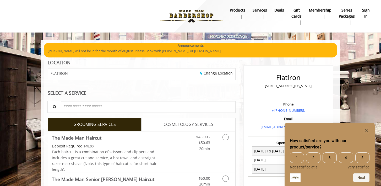
click at [281, 12] on b "sign in" at bounding box center [366, 13] width 8 height 12
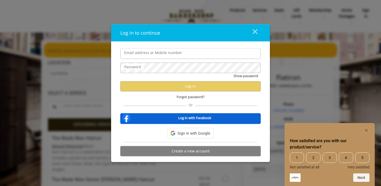
type input "**********"
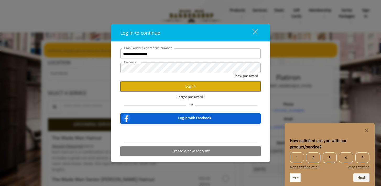
click at [169, 85] on button "Log in" at bounding box center [190, 86] width 140 height 10
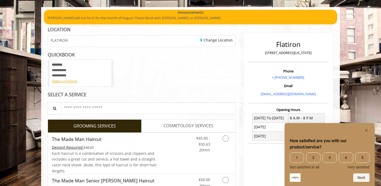
scroll to position [33, 0]
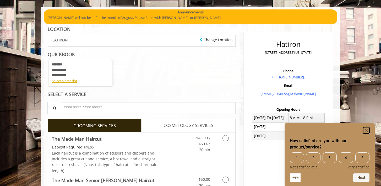
click at [281, 130] on rect "Hide survey" at bounding box center [366, 130] width 6 height 6
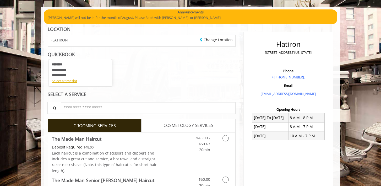
click at [91, 64] on div "**********" at bounding box center [80, 70] width 57 height 16
click at [87, 77] on div "**********" at bounding box center [80, 70] width 57 height 16
click at [65, 81] on div "Select a timeslot" at bounding box center [80, 80] width 57 height 5
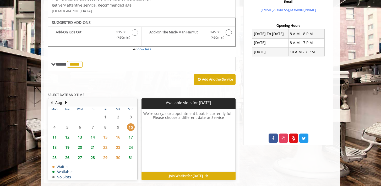
scroll to position [121, 0]
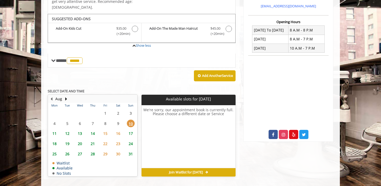
click at [131, 129] on span "17" at bounding box center [131, 133] width 8 height 8
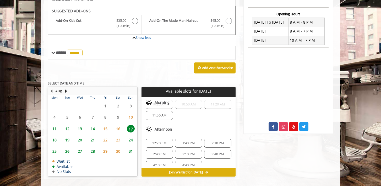
scroll to position [0, 0]
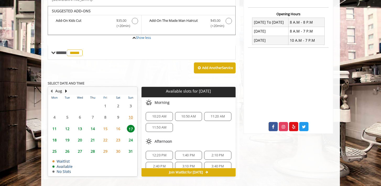
click at [168, 114] on span "10:20 AM" at bounding box center [159, 116] width 22 height 4
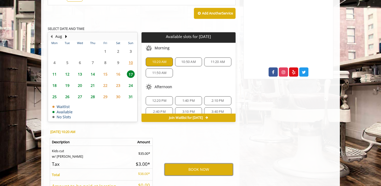
scroll to position [183, 0]
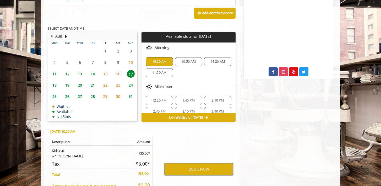
click at [206, 167] on button "BOOK NOW" at bounding box center [198, 169] width 68 height 12
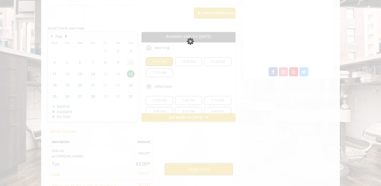
scroll to position [0, 0]
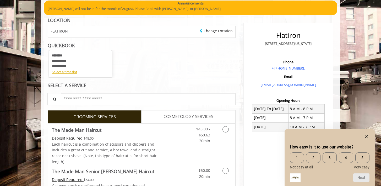
scroll to position [44, 0]
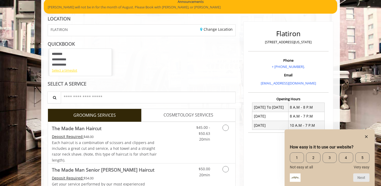
click at [72, 71] on div "Select a timeslot" at bounding box center [80, 70] width 57 height 5
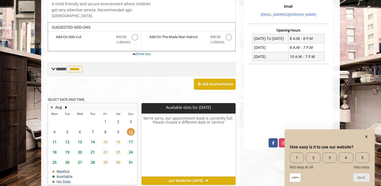
scroll to position [121, 0]
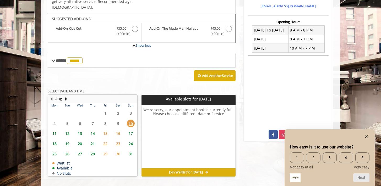
click at [120, 129] on span "16" at bounding box center [118, 133] width 8 height 8
click at [131, 129] on span "17" at bounding box center [131, 133] width 8 height 8
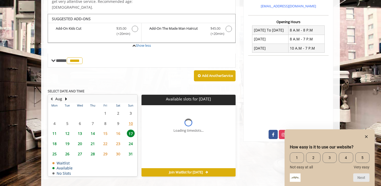
scroll to position [129, 0]
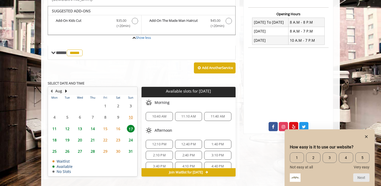
click at [161, 114] on span "10:40 AM" at bounding box center [159, 116] width 14 height 4
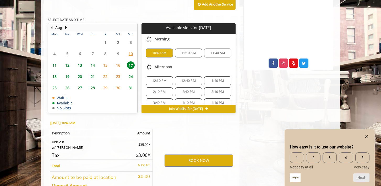
scroll to position [223, 0]
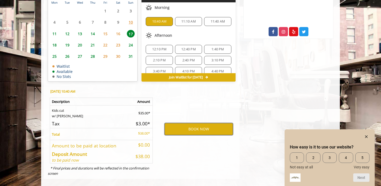
click at [201, 126] on button "BOOK NOW" at bounding box center [198, 129] width 68 height 12
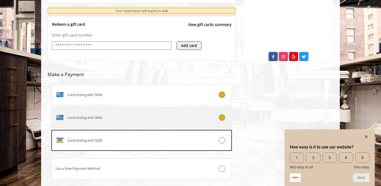
scroll to position [230, 0]
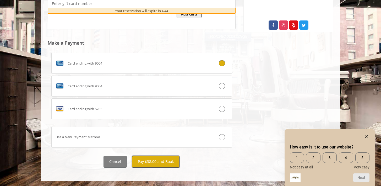
click at [154, 164] on button "Pay $38.00 and Book" at bounding box center [155, 162] width 47 height 12
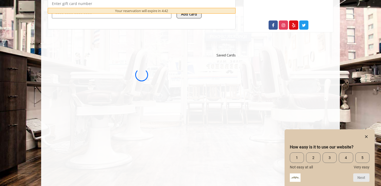
scroll to position [0, 0]
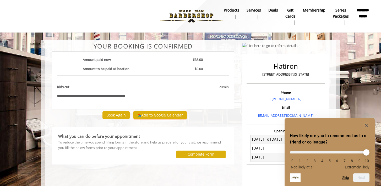
click at [172, 114] on button "Add to Google Calendar" at bounding box center [159, 115] width 53 height 8
